Goal: Information Seeking & Learning: Learn about a topic

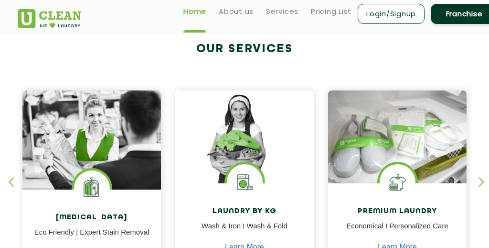
scroll to position [207, 0]
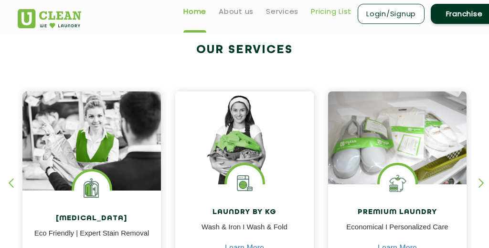
click at [325, 14] on link "Pricing List" at bounding box center [331, 11] width 41 height 11
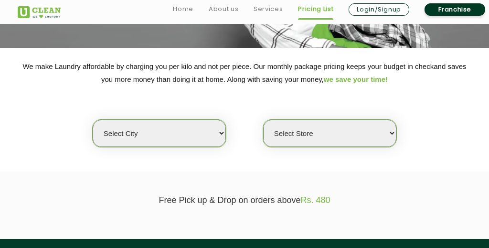
scroll to position [158, 0]
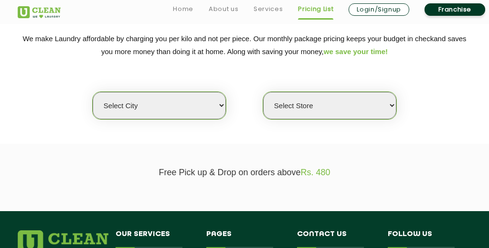
click at [208, 105] on select "Select city" at bounding box center [159, 105] width 133 height 27
click at [93, 92] on select "Select city" at bounding box center [159, 105] width 133 height 27
click at [221, 106] on select "Select city" at bounding box center [159, 105] width 133 height 27
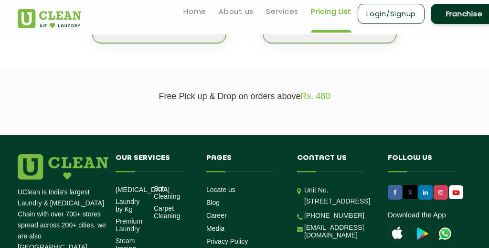
scroll to position [229, 0]
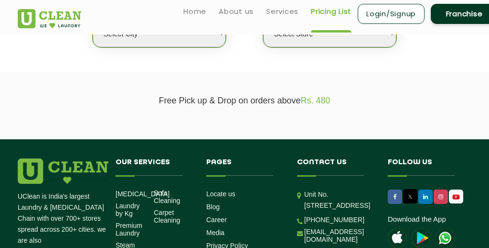
click at [218, 40] on select "Select city [GEOGRAPHIC_DATA] [GEOGRAPHIC_DATA] [GEOGRAPHIC_DATA] [GEOGRAPHIC_D…" at bounding box center [159, 33] width 133 height 27
click at [93, 20] on select "Select city [GEOGRAPHIC_DATA] [GEOGRAPHIC_DATA] [GEOGRAPHIC_DATA] [GEOGRAPHIC_D…" at bounding box center [159, 33] width 133 height 27
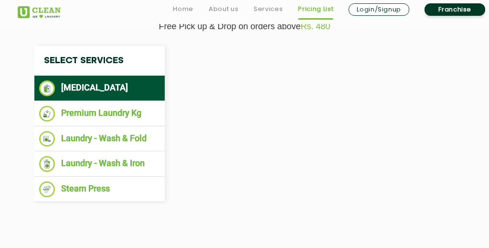
scroll to position [308, 0]
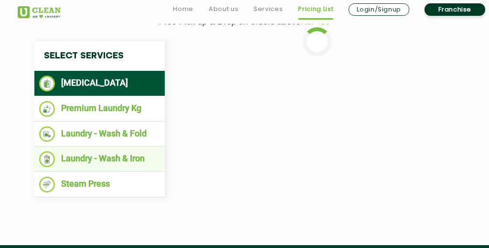
click at [133, 163] on li "Laundry - Wash & Iron" at bounding box center [99, 159] width 121 height 16
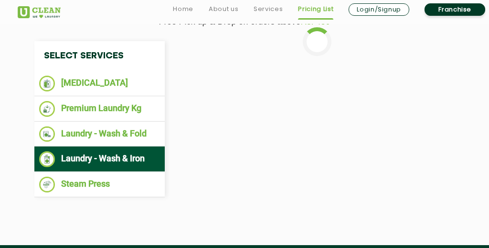
click at [89, 154] on li "Laundry - Wash & Iron" at bounding box center [99, 159] width 121 height 16
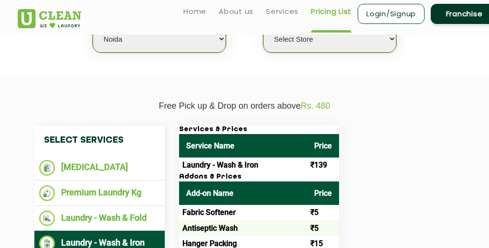
scroll to position [225, 0]
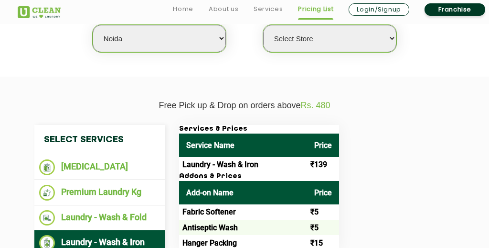
click at [219, 41] on select "Select city [GEOGRAPHIC_DATA] [GEOGRAPHIC_DATA] [GEOGRAPHIC_DATA] [GEOGRAPHIC_D…" at bounding box center [159, 38] width 133 height 27
click at [93, 25] on select "Select city [GEOGRAPHIC_DATA] [GEOGRAPHIC_DATA] [GEOGRAPHIC_DATA] [GEOGRAPHIC_D…" at bounding box center [159, 38] width 133 height 27
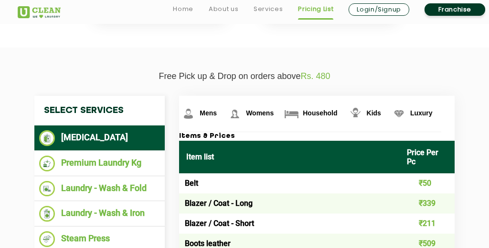
scroll to position [290, 0]
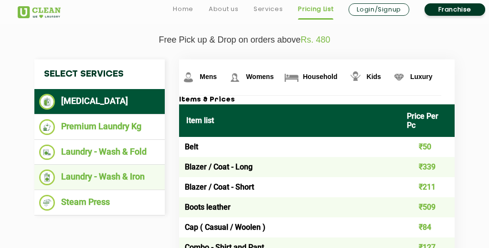
click at [109, 179] on li "Laundry - Wash & Iron" at bounding box center [99, 177] width 121 height 16
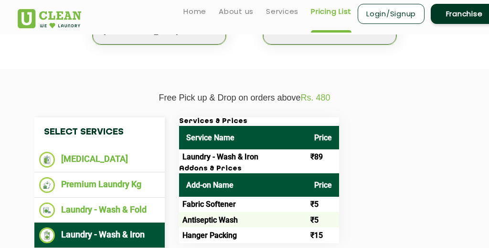
scroll to position [196, 0]
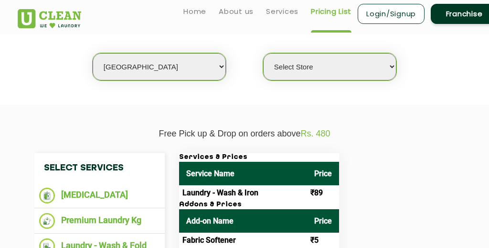
click at [222, 63] on select "Select city [GEOGRAPHIC_DATA] [GEOGRAPHIC_DATA] [GEOGRAPHIC_DATA] [GEOGRAPHIC_D…" at bounding box center [159, 66] width 133 height 27
select select "3"
click at [93, 53] on select "Select city [GEOGRAPHIC_DATA] [GEOGRAPHIC_DATA] [GEOGRAPHIC_DATA] [GEOGRAPHIC_D…" at bounding box center [159, 66] width 133 height 27
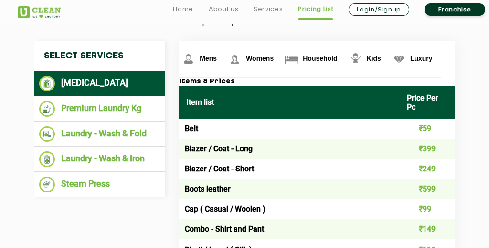
scroll to position [324, 0]
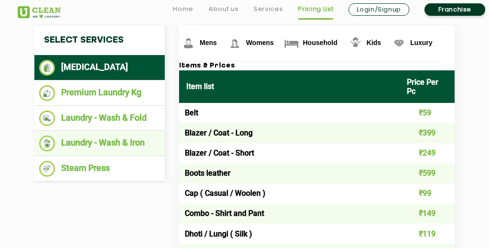
click at [135, 141] on li "Laundry - Wash & Iron" at bounding box center [99, 143] width 121 height 16
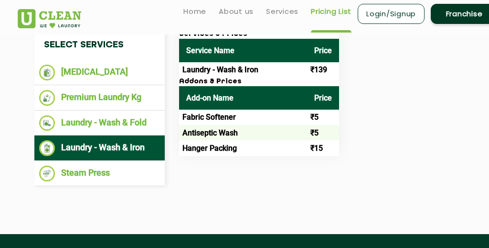
scroll to position [321, 0]
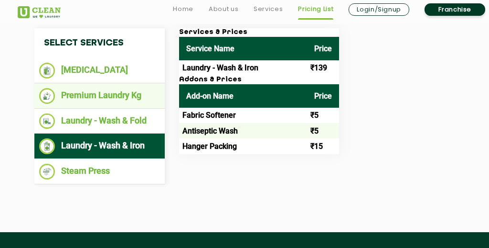
click at [128, 98] on li "Premium Laundry Kg" at bounding box center [99, 96] width 121 height 16
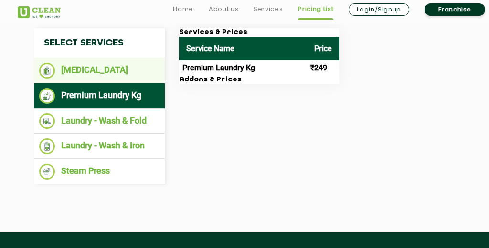
click at [129, 73] on li "[MEDICAL_DATA]" at bounding box center [99, 71] width 121 height 16
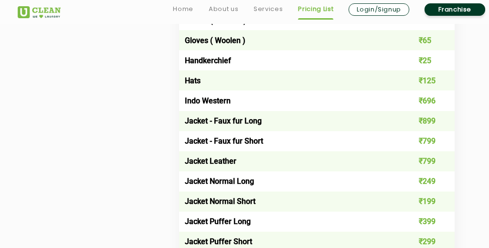
scroll to position [618, 0]
